Goal: Task Accomplishment & Management: Manage account settings

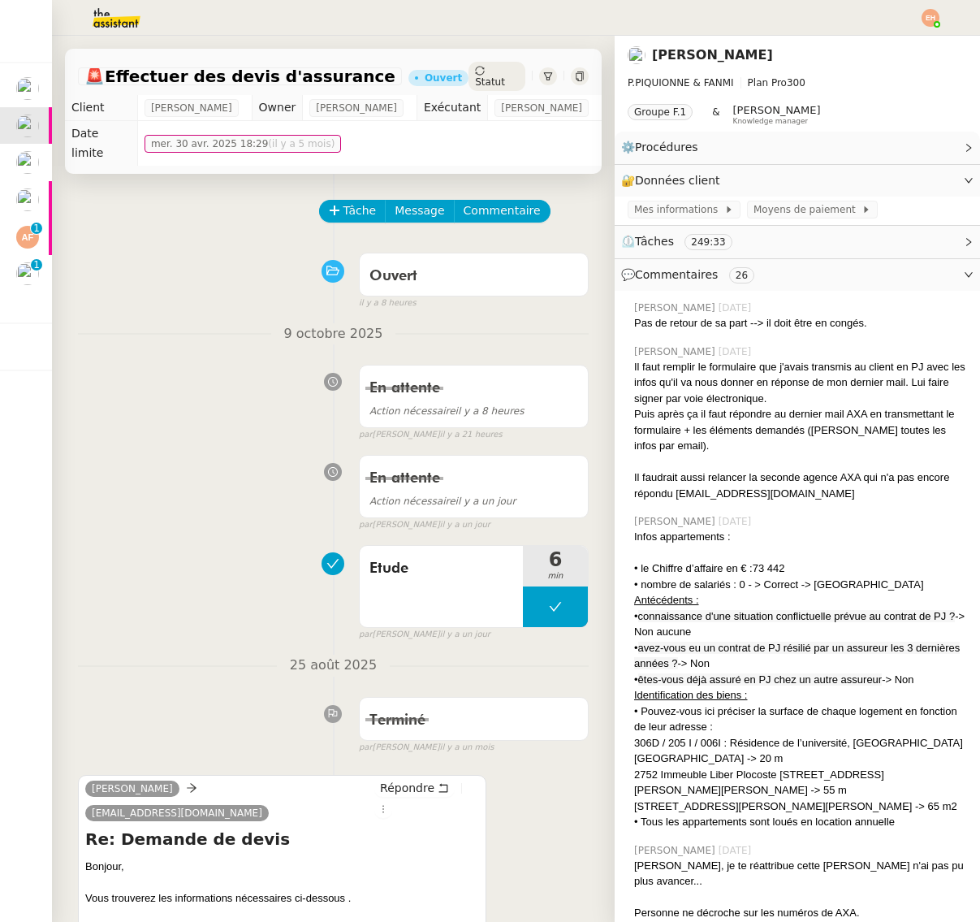
scroll to position [0, 1]
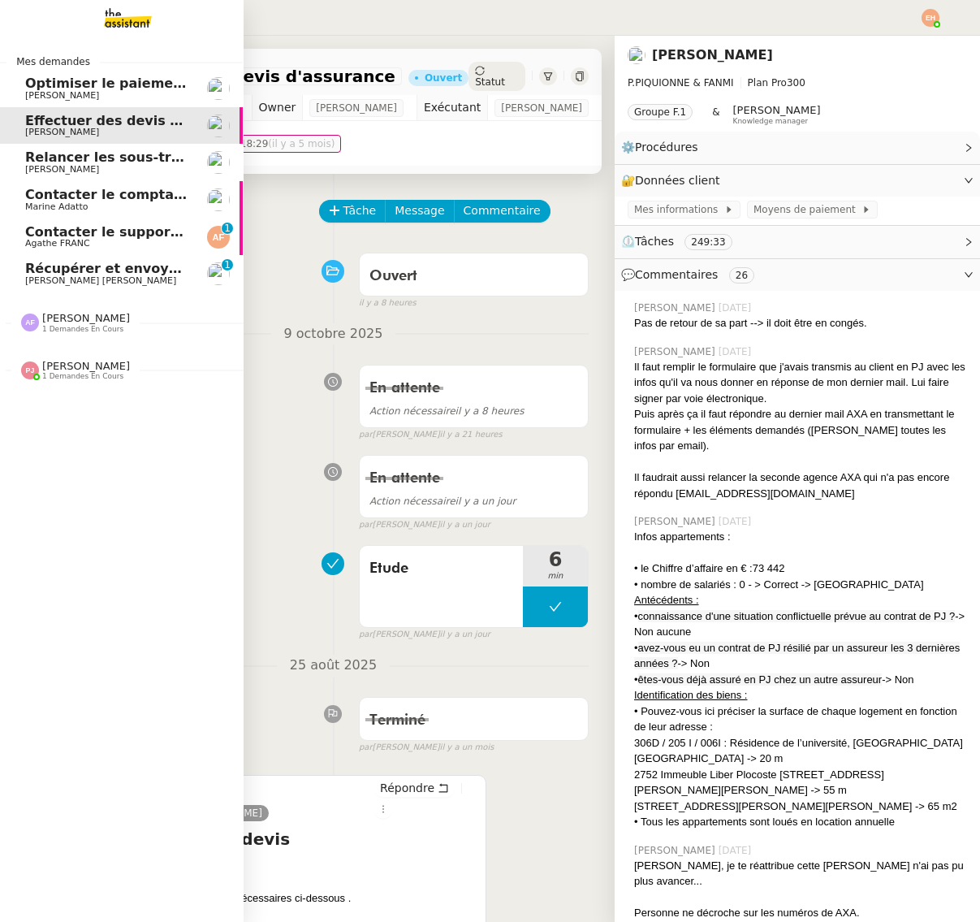
click at [34, 281] on span "[PERSON_NAME] [PERSON_NAME]" at bounding box center [100, 280] width 151 height 11
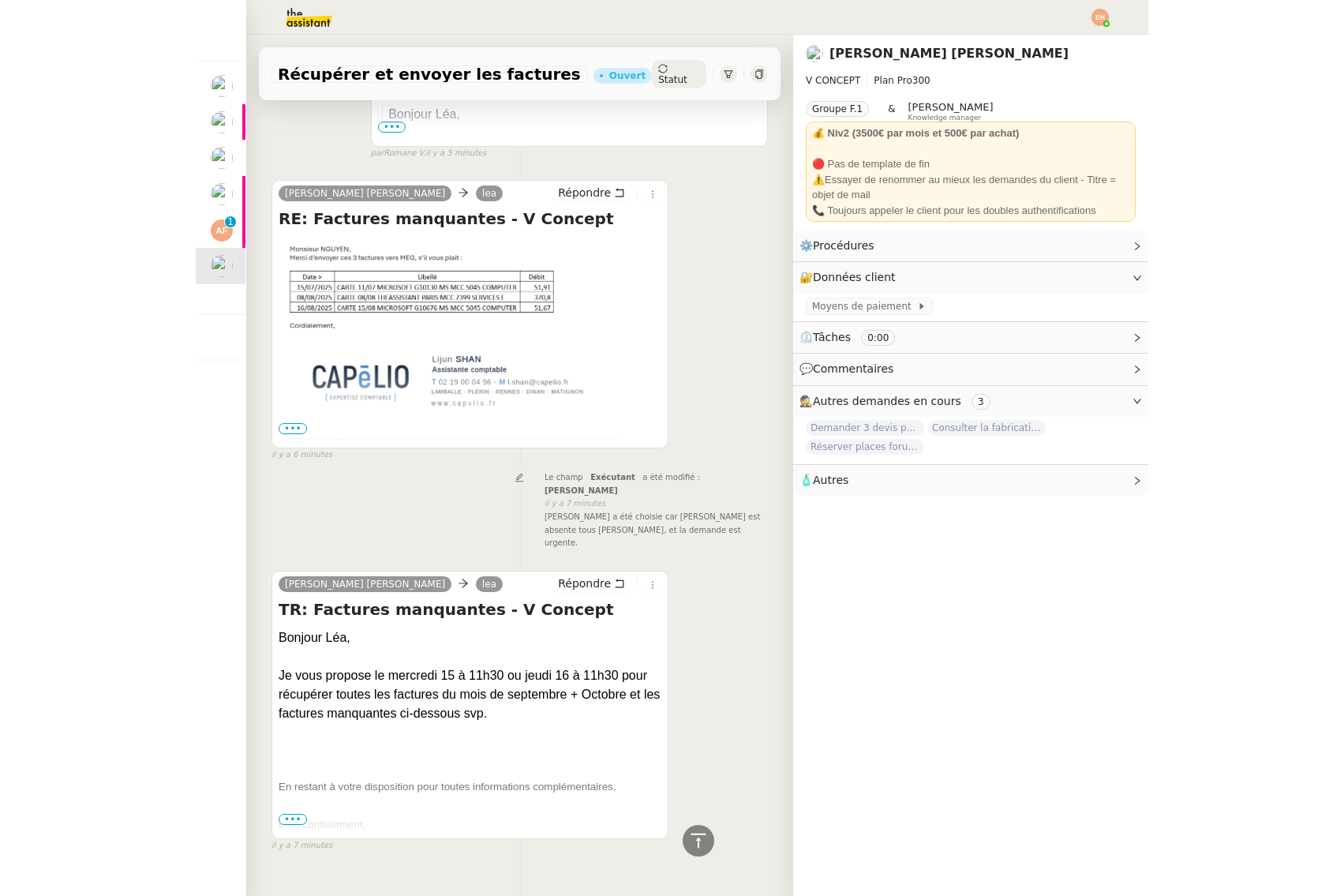
scroll to position [431, 0]
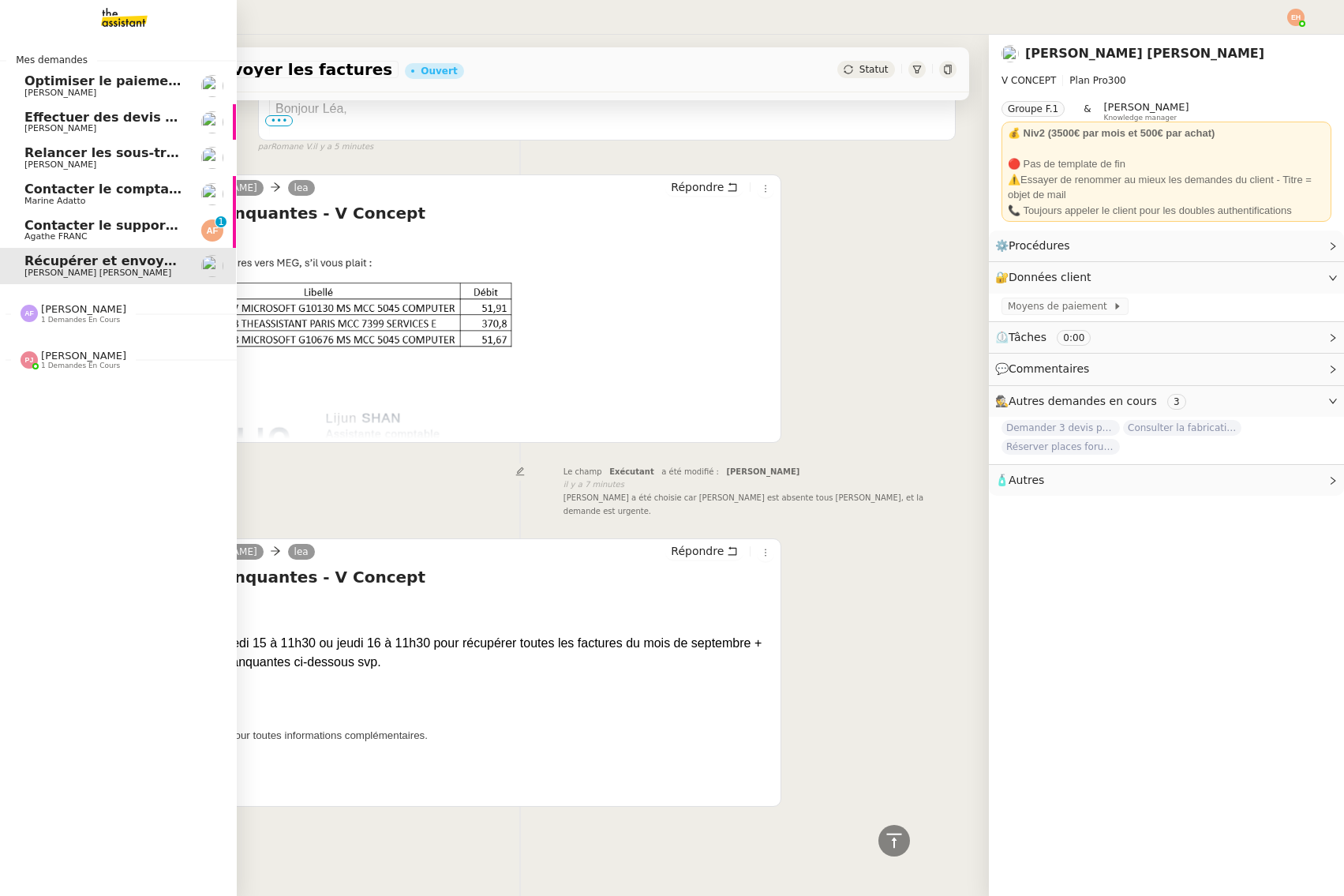
click at [113, 234] on span "Agathe FRANC" at bounding box center [104, 237] width 159 height 10
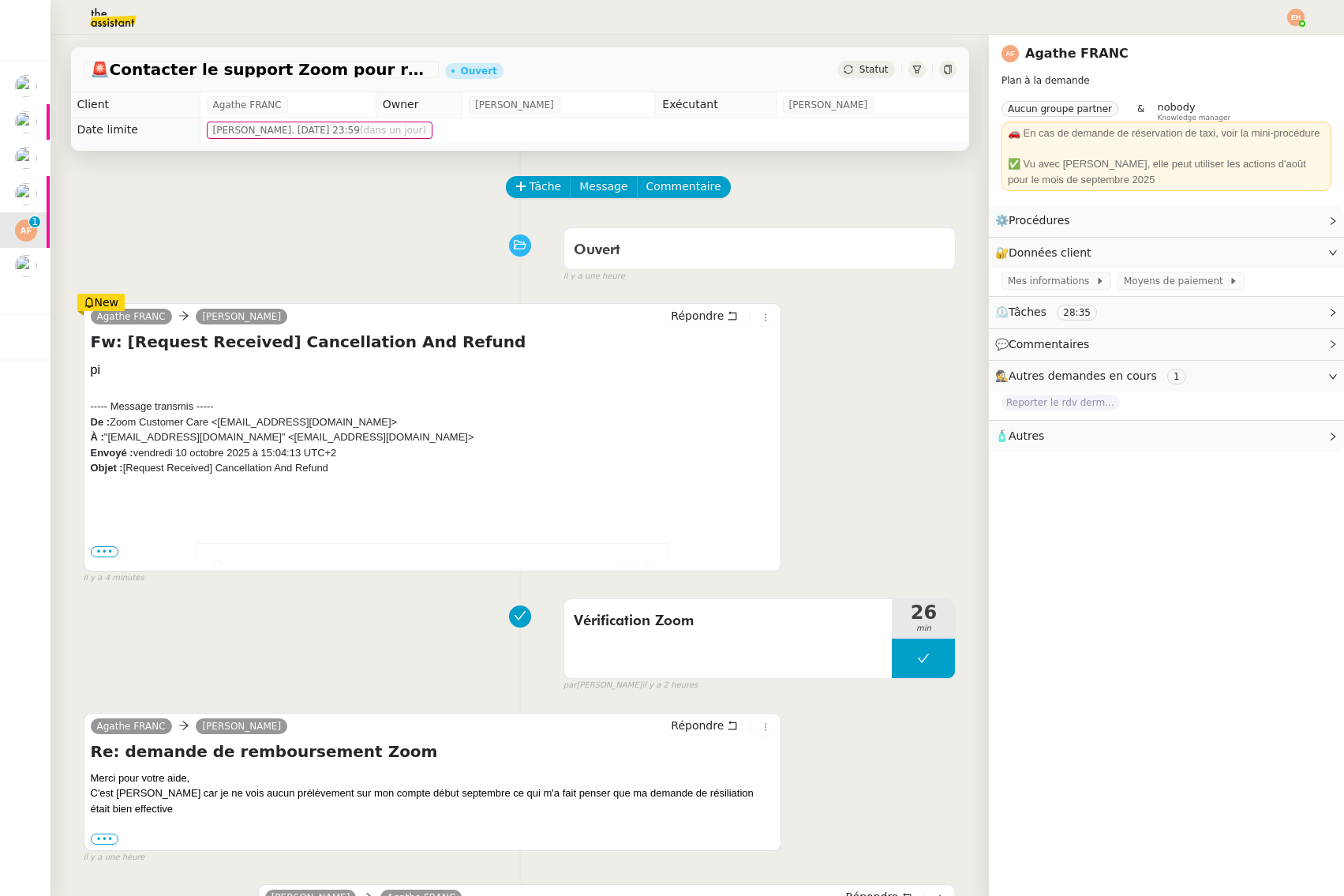
click at [105, 560] on td "Sign In Thank you for contacting Zoom Billing. Your request BIL2204440 has been…" at bounding box center [432, 837] width 684 height 621
click at [106, 554] on span "•••" at bounding box center [104, 551] width 28 height 11
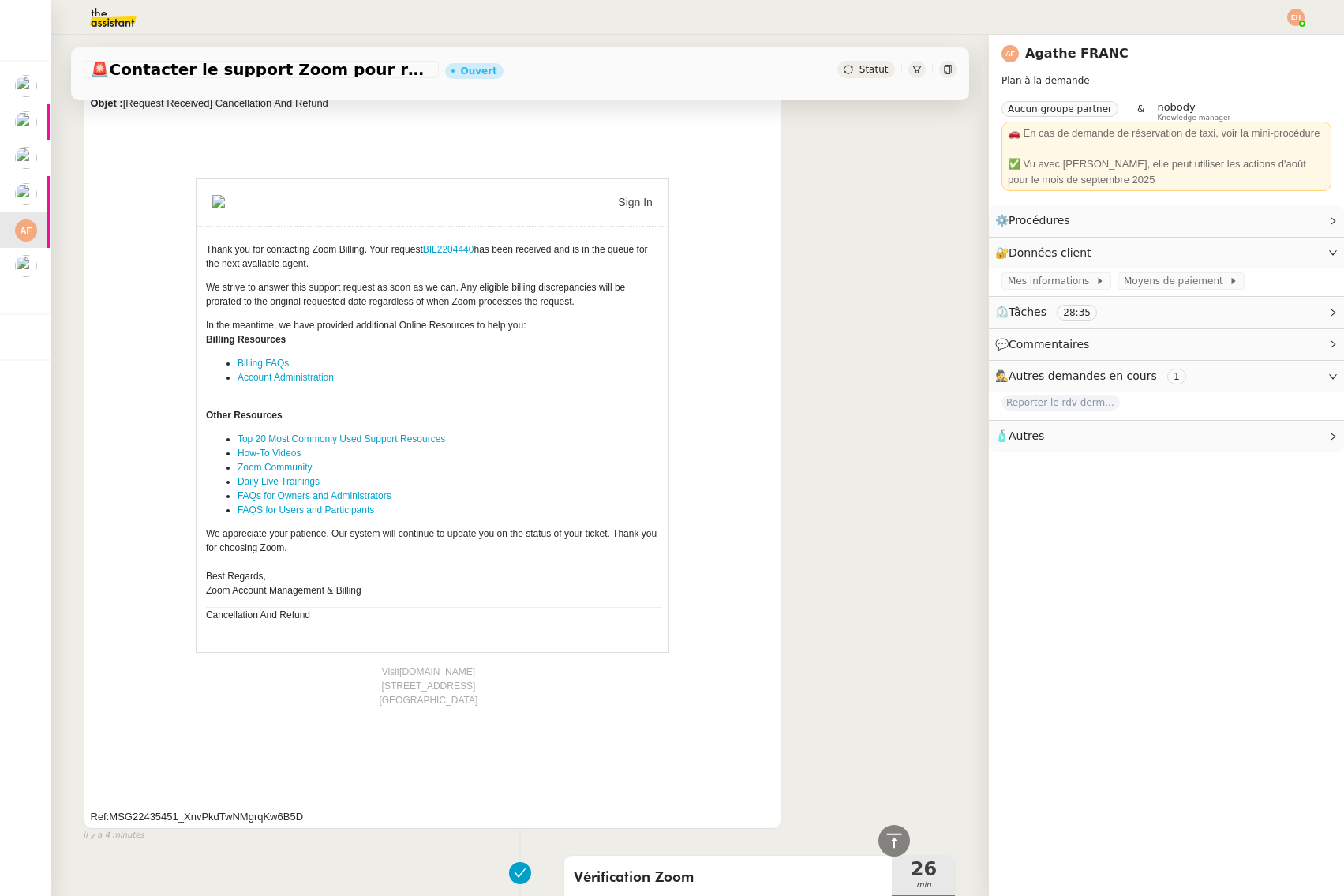
scroll to position [337, 0]
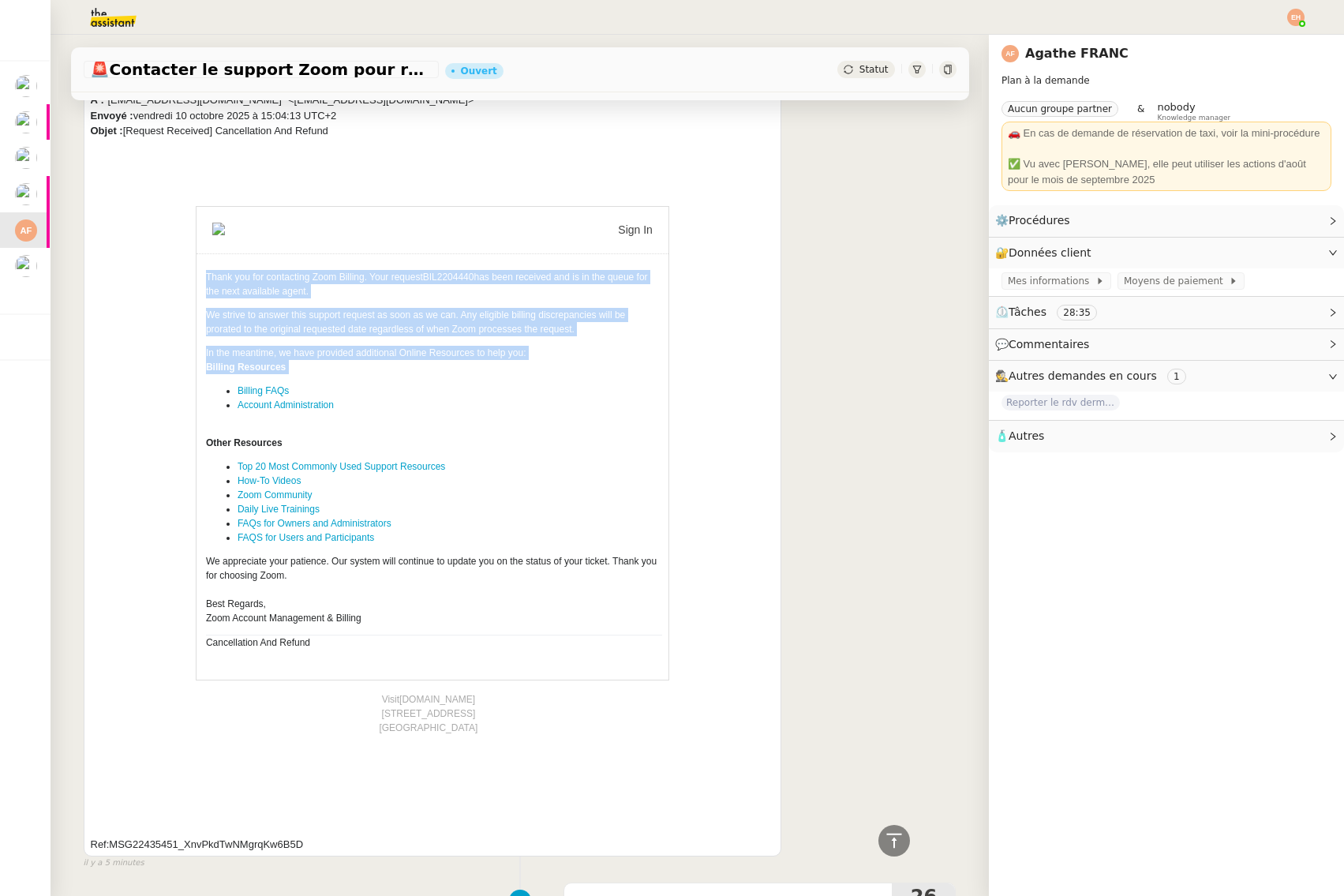
drag, startPoint x: 208, startPoint y: 277, endPoint x: 331, endPoint y: 377, distance: 158.5
click at [331, 377] on td "Thank you for contacting Zoom Billing. Your request BIL2204440 has been receive…" at bounding box center [433, 466] width 468 height 426
copy td "Thank you for contacting Zoom Billing. Your request BIL2204440 has been receive…"
click at [433, 276] on link "BIL2204440" at bounding box center [448, 276] width 52 height 11
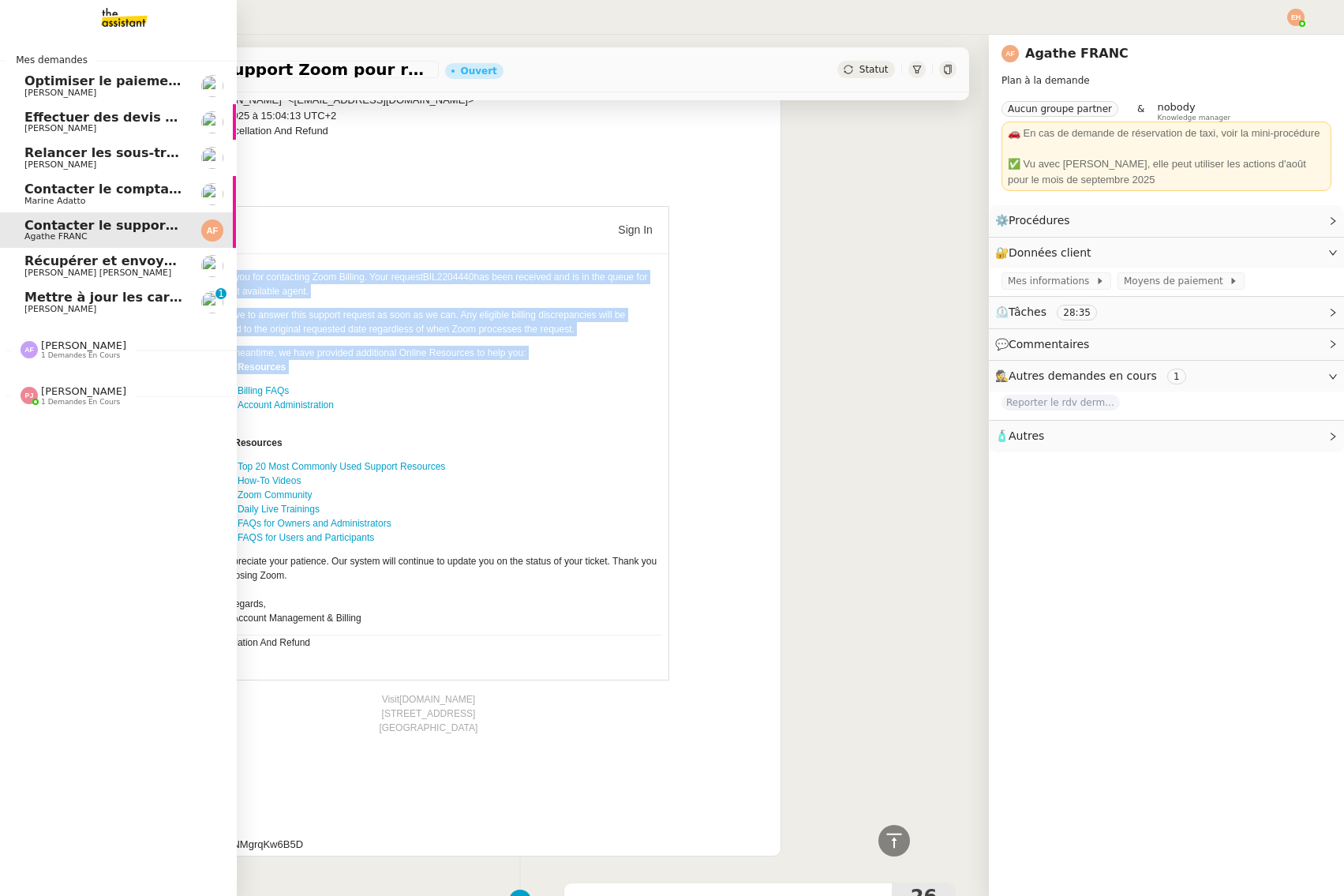
click at [25, 300] on span "Mettre à jour les cartes pro BTP" at bounding box center [138, 296] width 227 height 15
